Goal: Task Accomplishment & Management: Complete application form

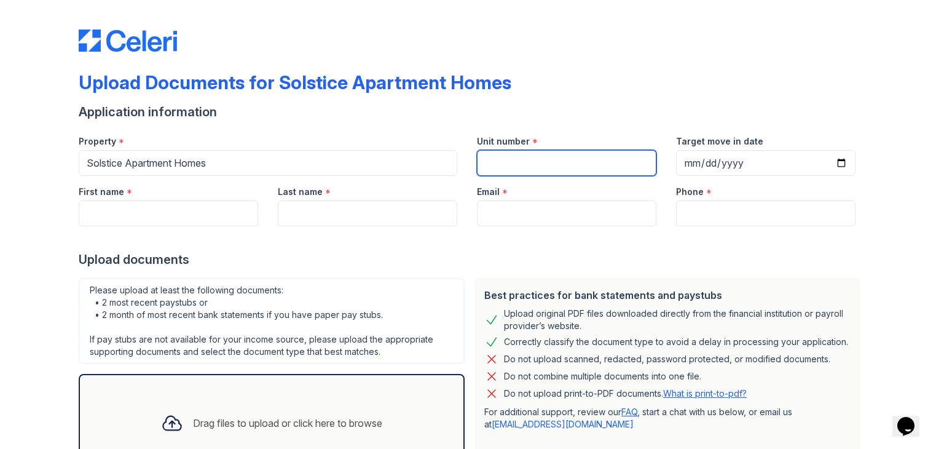
click at [561, 165] on input "Unit number" at bounding box center [567, 163] width 180 height 26
click at [590, 246] on div at bounding box center [472, 238] width 787 height 25
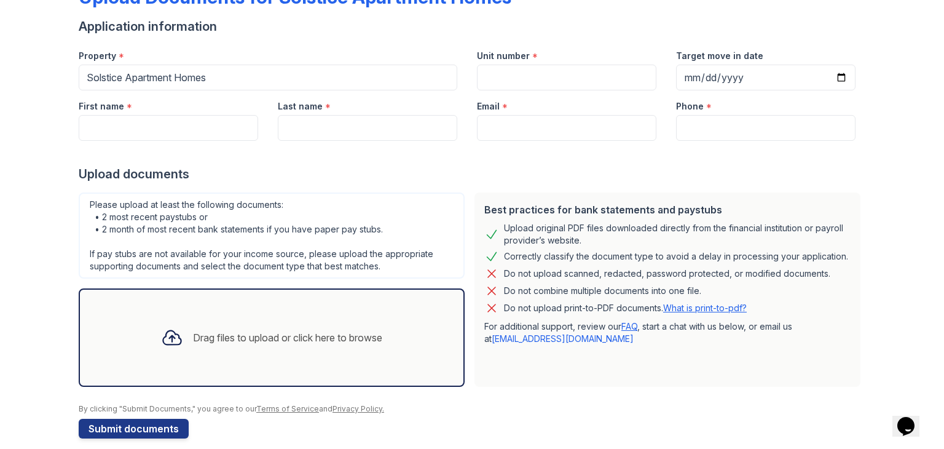
scroll to position [98, 0]
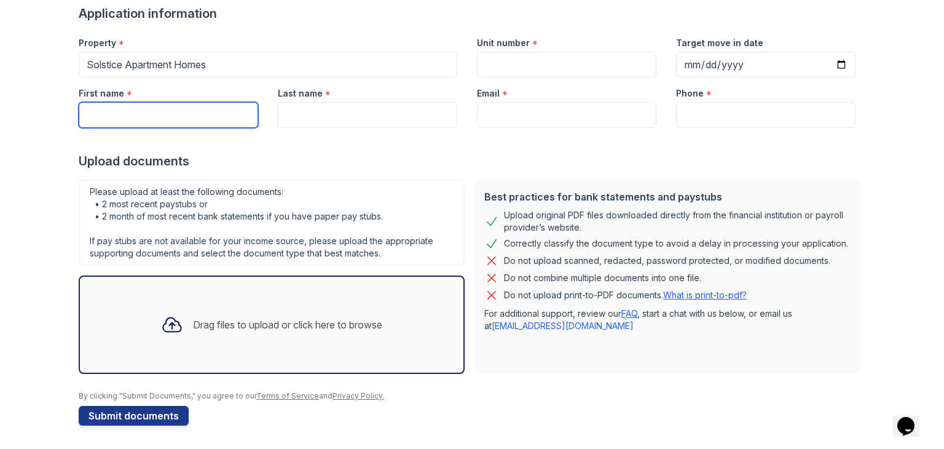
click at [194, 118] on input "First name" at bounding box center [169, 115] width 180 height 26
type input "[PERSON_NAME] [PERSON_NAME]"
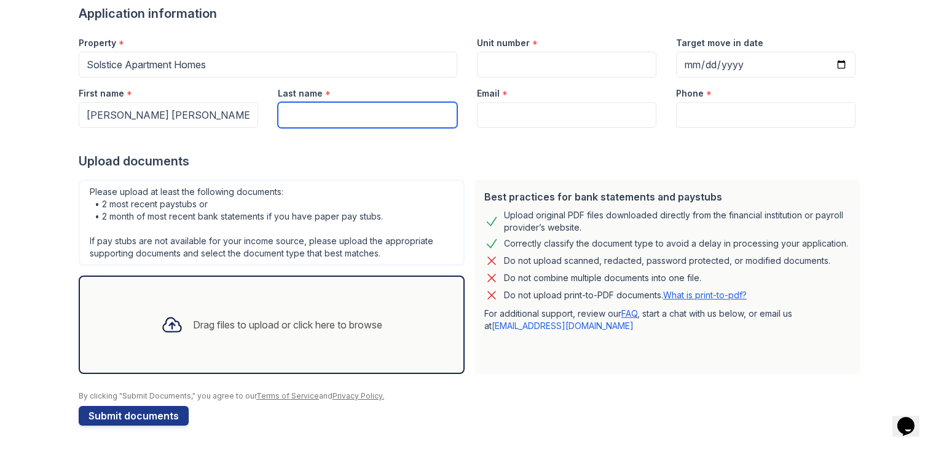
type input "Gamayao"
type input "63920111312"
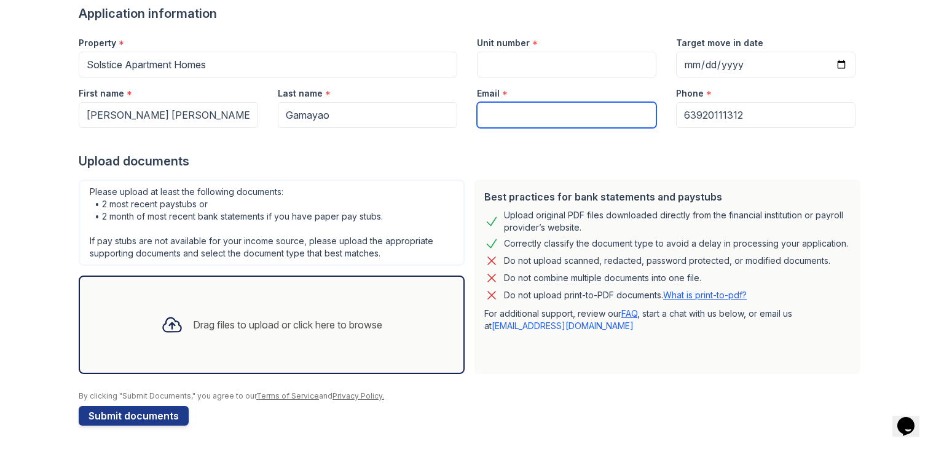
drag, startPoint x: 479, startPoint y: 105, endPoint x: 500, endPoint y: 128, distance: 31.8
click at [481, 105] on input "Email" at bounding box center [567, 115] width 180 height 26
type input "[DOMAIN_NAME][EMAIL_ADDRESS][DOMAIN_NAME]"
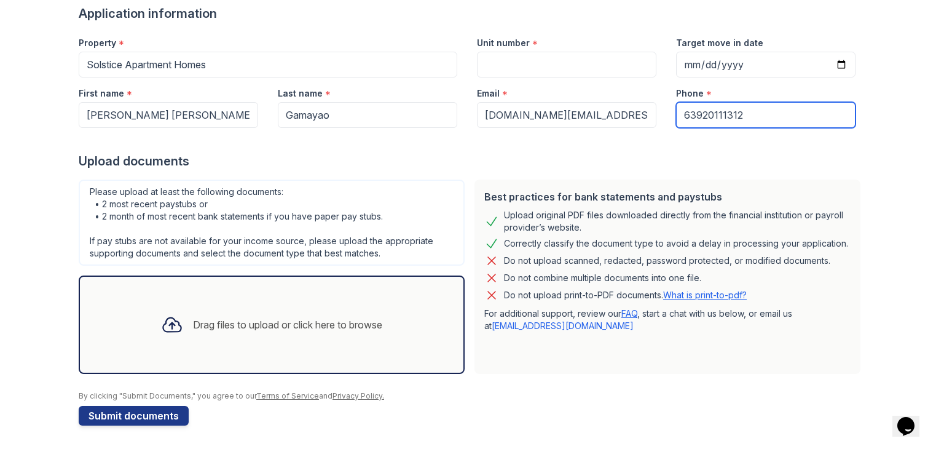
click at [700, 109] on input "63920111312" at bounding box center [766, 115] width 180 height 26
type input "7252646575"
click at [767, 169] on form "Application information Property * Solstice Apartment Homes Unit number * Targe…" at bounding box center [472, 215] width 787 height 420
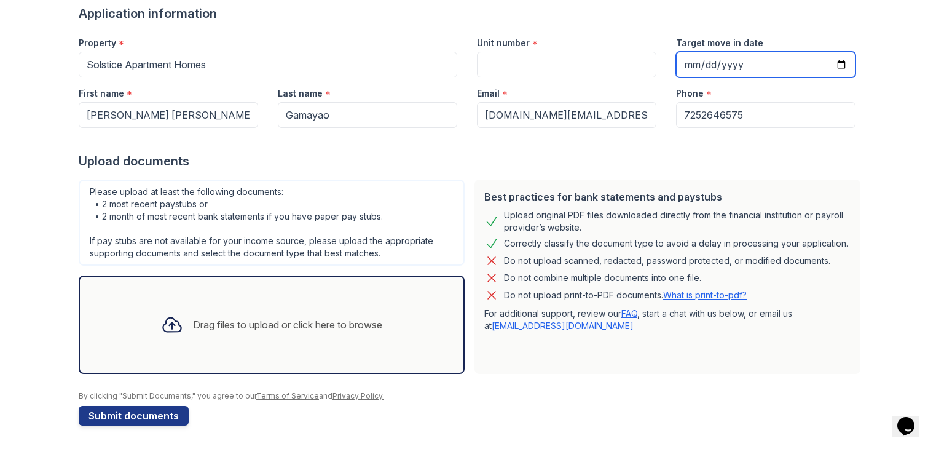
click at [838, 65] on input "Target move in date" at bounding box center [766, 65] width 180 height 26
type input "[DATE]"
click at [704, 61] on input "[DATE]" at bounding box center [766, 65] width 180 height 26
type input "[DATE]"
click at [776, 153] on div "Upload documents" at bounding box center [472, 160] width 787 height 17
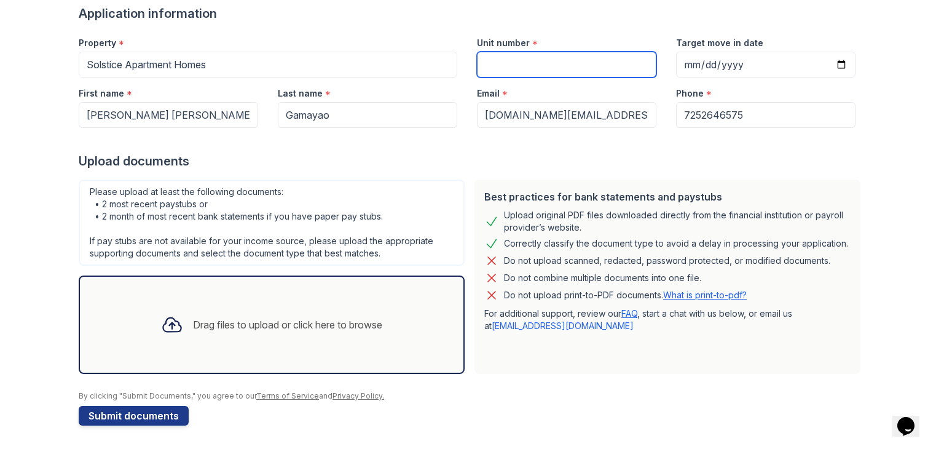
click at [482, 74] on input "Unit number" at bounding box center [567, 65] width 180 height 26
type input "103"
click at [539, 144] on div at bounding box center [472, 140] width 787 height 25
click at [243, 293] on div "Drag files to upload or click here to browse" at bounding box center [272, 324] width 386 height 98
click at [381, 181] on div "Please upload at least the following documents: • 2 most recent paystubs or • 2…" at bounding box center [272, 223] width 386 height 86
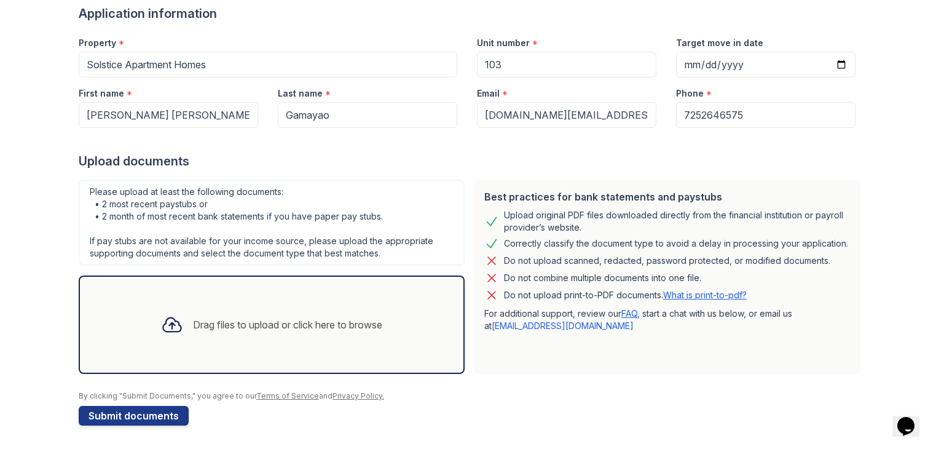
click at [348, 147] on div at bounding box center [472, 140] width 787 height 25
click at [268, 339] on div "Drag files to upload or click here to browse" at bounding box center [271, 325] width 241 height 42
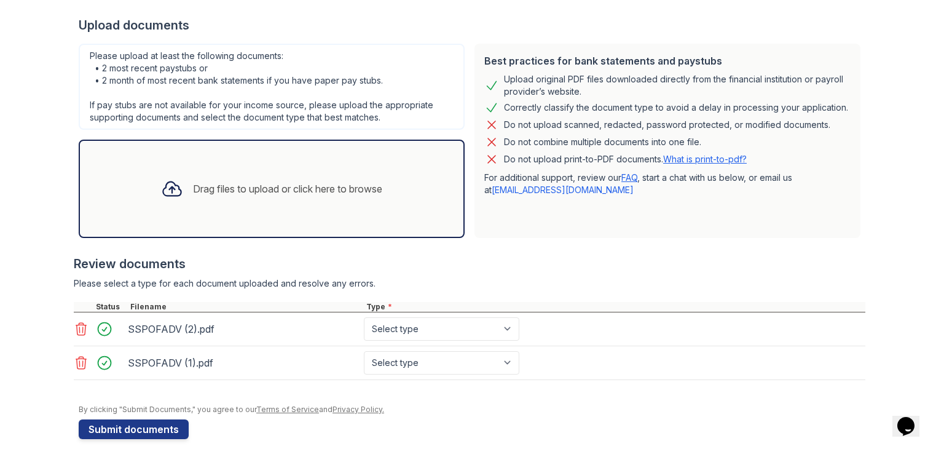
scroll to position [240, 0]
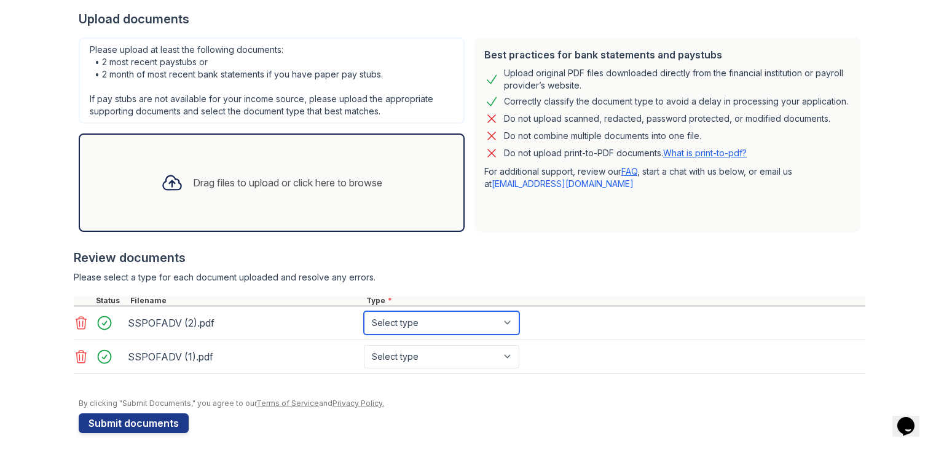
click at [508, 314] on select "Select type Paystub Bank Statement Offer Letter Tax Documents Benefit Award Let…" at bounding box center [442, 322] width 156 height 23
select select "paystub"
click at [364, 311] on select "Select type Paystub Bank Statement Offer Letter Tax Documents Benefit Award Let…" at bounding box center [442, 322] width 156 height 23
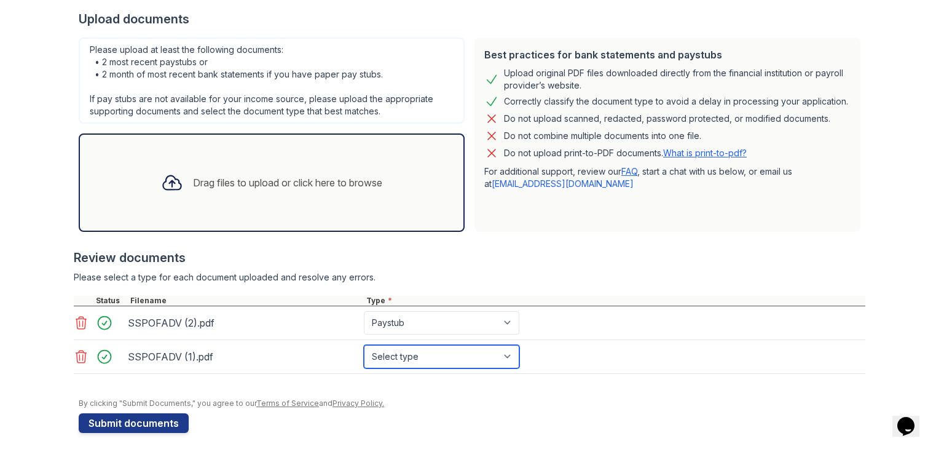
click at [462, 345] on select "Select type Paystub Bank Statement Offer Letter Tax Documents Benefit Award Let…" at bounding box center [442, 356] width 156 height 23
select select "paystub"
click at [364, 345] on select "Select type Paystub Bank Statement Offer Letter Tax Documents Benefit Award Let…" at bounding box center [442, 356] width 156 height 23
click at [556, 254] on div "Review documents" at bounding box center [470, 257] width 792 height 17
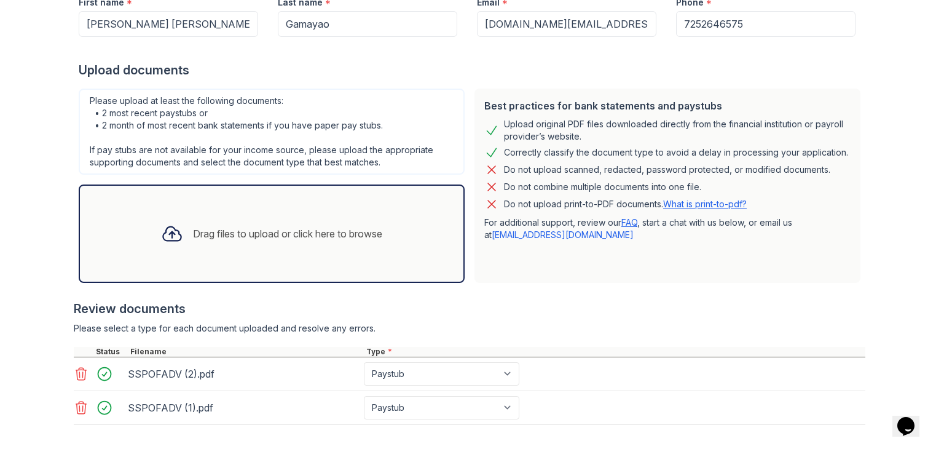
scroll to position [179, 0]
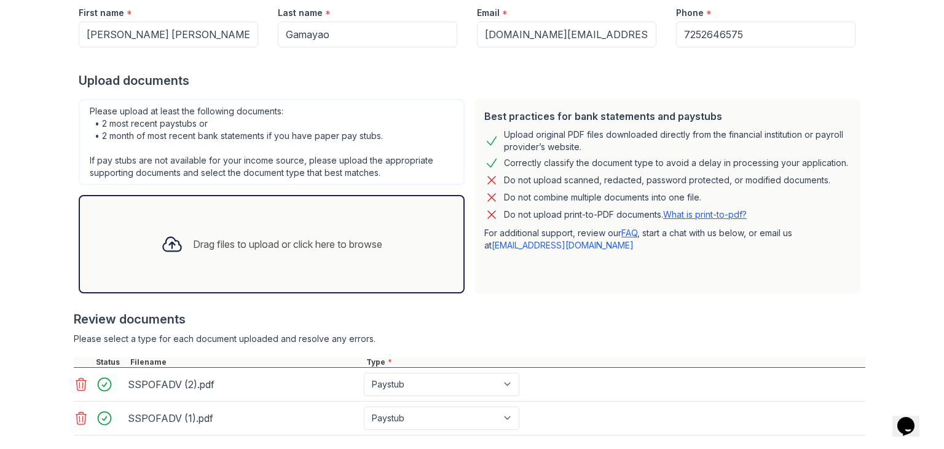
click at [543, 302] on div at bounding box center [470, 304] width 792 height 12
click at [542, 334] on div "Please select a type for each document uploaded and resolve any errors." at bounding box center [470, 339] width 792 height 12
click at [229, 250] on div "Drag files to upload or click here to browse" at bounding box center [271, 244] width 241 height 42
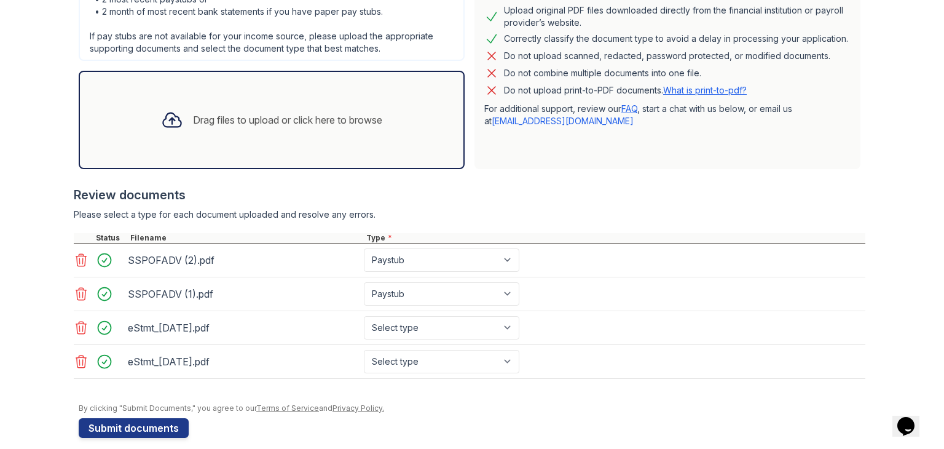
scroll to position [314, 0]
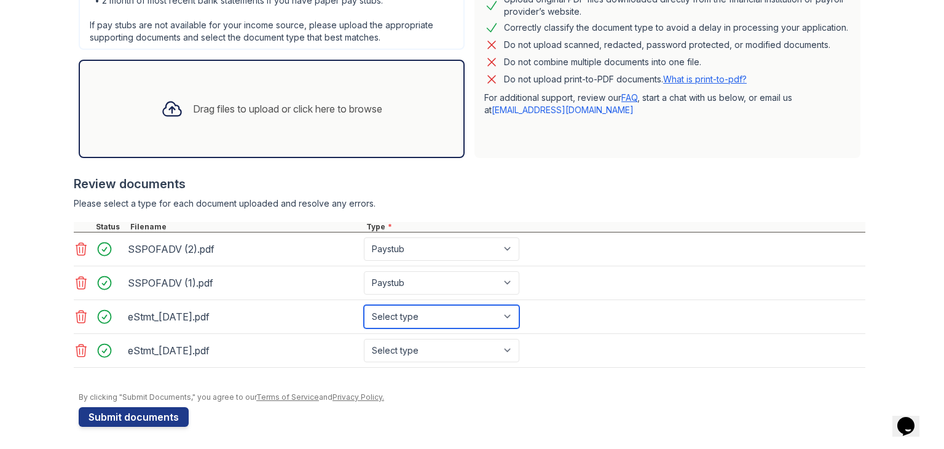
click at [435, 320] on select "Select type Paystub Bank Statement Offer Letter Tax Documents Benefit Award Let…" at bounding box center [442, 316] width 156 height 23
select select "bank_statement"
click at [364, 305] on select "Select type Paystub Bank Statement Offer Letter Tax Documents Benefit Award Let…" at bounding box center [442, 316] width 156 height 23
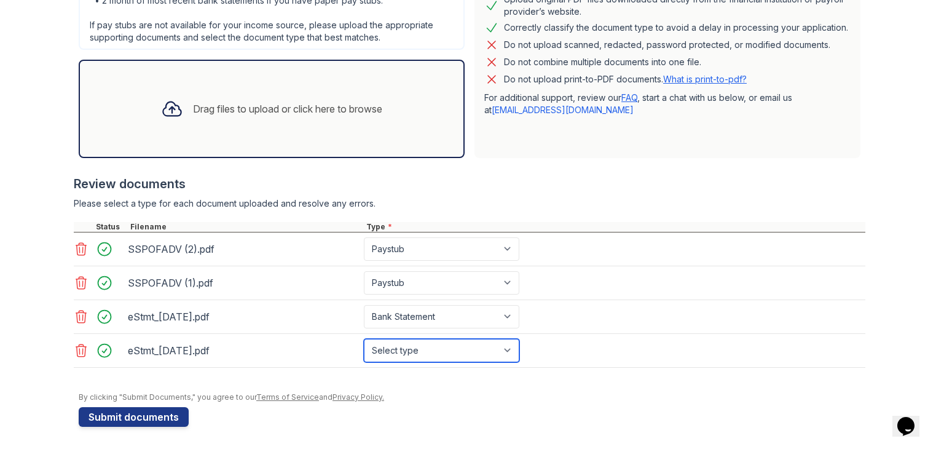
click at [425, 355] on select "Select type Paystub Bank Statement Offer Letter Tax Documents Benefit Award Let…" at bounding box center [442, 350] width 156 height 23
select select "bank_statement"
click at [364, 339] on select "Select type Paystub Bank Statement Offer Letter Tax Documents Benefit Award Let…" at bounding box center [442, 350] width 156 height 23
click at [593, 350] on div "eStmt_[DATE].pdf Select type Paystub Bank Statement Offer Letter Tax Documents …" at bounding box center [470, 351] width 792 height 34
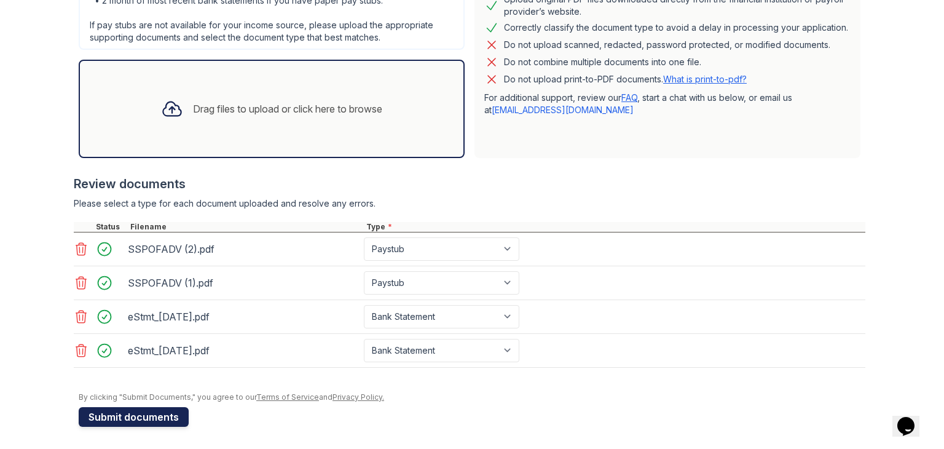
click at [168, 414] on button "Submit documents" at bounding box center [134, 417] width 110 height 20
